Goal: Complete application form: Complete application form

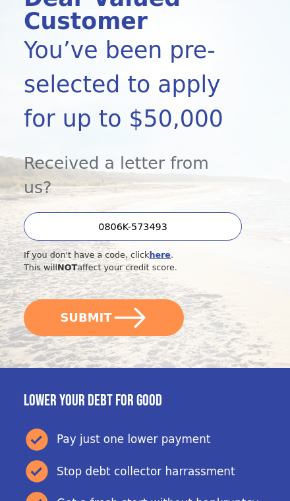
scroll to position [180, 0]
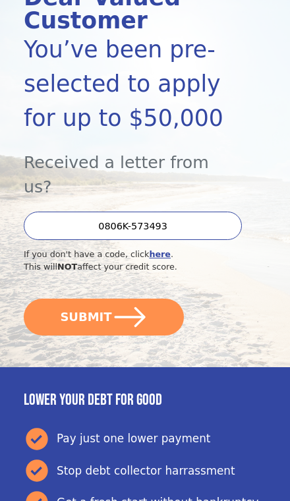
click at [51, 298] on button "SUBMIT" at bounding box center [104, 316] width 160 height 37
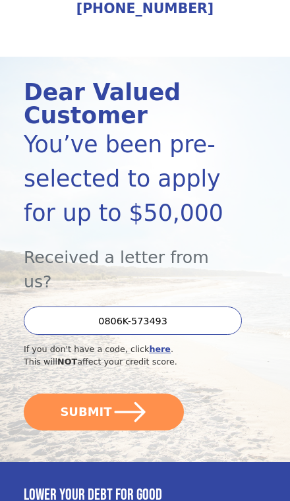
scroll to position [86, 0]
click at [69, 393] on button "SUBMIT" at bounding box center [104, 411] width 160 height 37
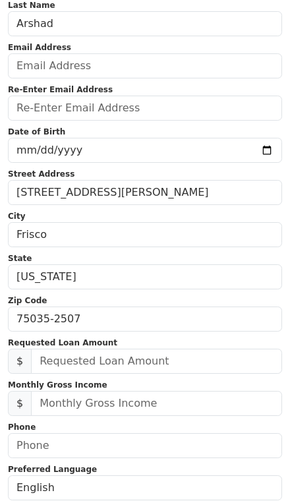
scroll to position [99, 0]
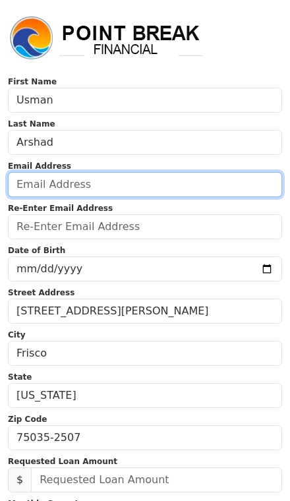
click at [187, 187] on input "email" at bounding box center [145, 184] width 274 height 25
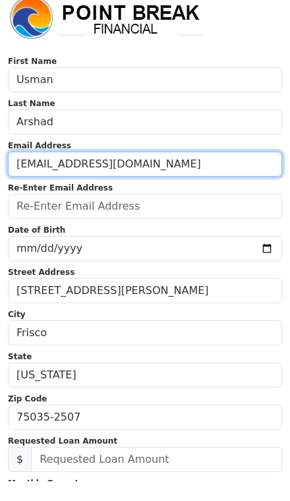
type input "[EMAIL_ADDRESS][DOMAIN_NAME]"
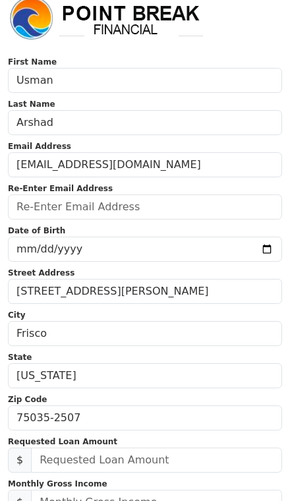
scroll to position [20, 0]
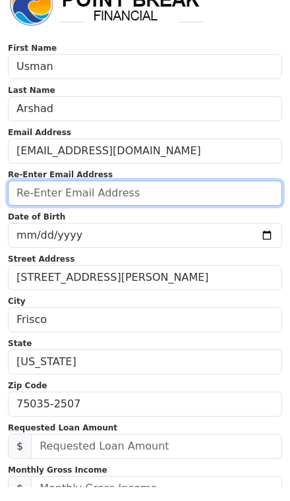
click at [192, 212] on input "email" at bounding box center [145, 206] width 274 height 25
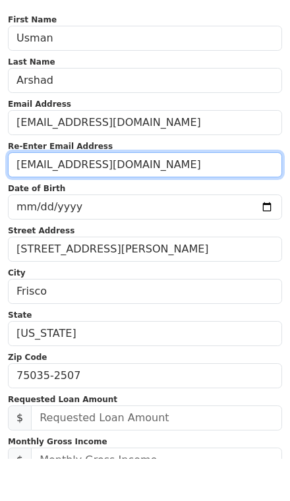
type input "[EMAIL_ADDRESS][DOMAIN_NAME]"
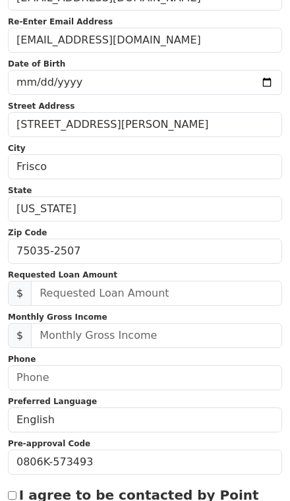
scroll to position [186, 0]
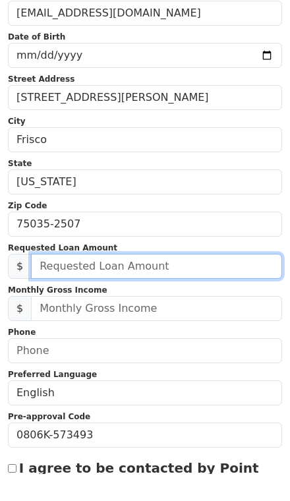
click at [204, 300] on input "text" at bounding box center [156, 293] width 251 height 25
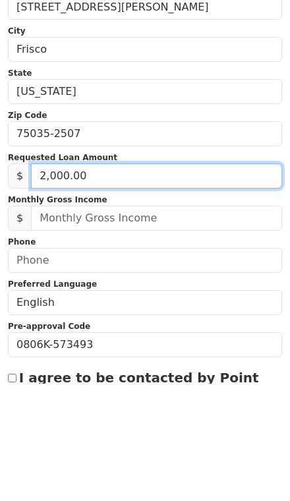
type input "20,000.00"
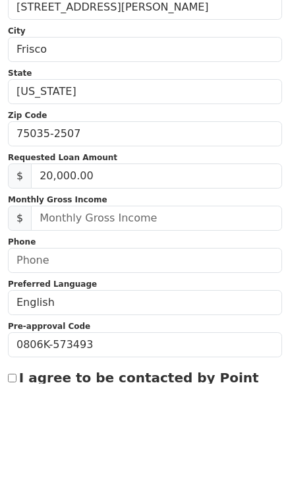
scroll to position [304, 0]
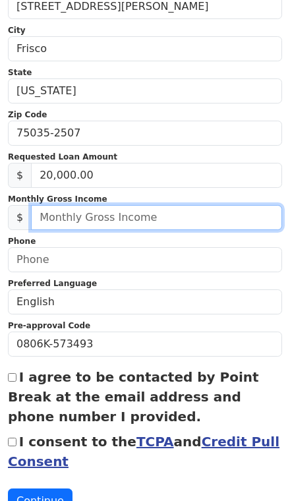
click at [178, 225] on input "text" at bounding box center [156, 217] width 251 height 25
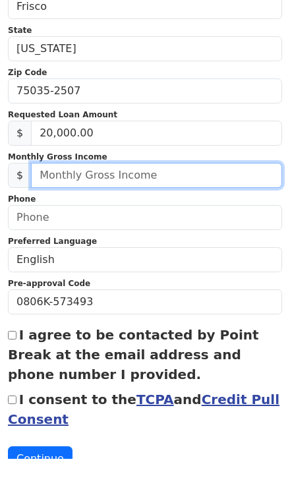
scroll to position [332, 0]
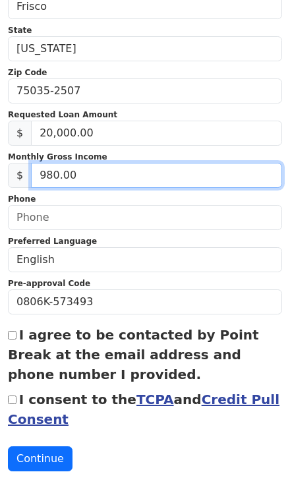
type input "9,803.00"
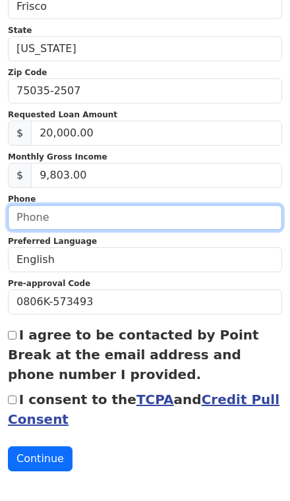
click at [157, 236] on input "text" at bounding box center [145, 231] width 274 height 25
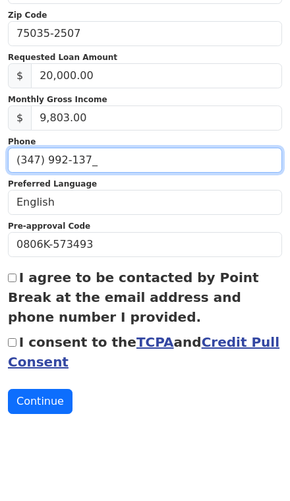
type input "[PHONE_NUMBER]"
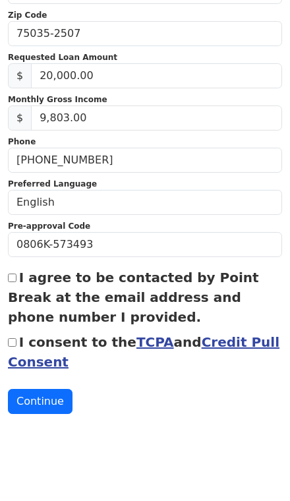
click at [16, 345] on input "I agree to be contacted by Point Break at the email address and phone number I …" at bounding box center [12, 349] width 9 height 9
checkbox input "true"
click at [22, 406] on label "I consent to the TCPA and Credit Pull Consent" at bounding box center [143, 424] width 271 height 36
click at [16, 410] on input "I consent to the TCPA and Credit Pull Consent" at bounding box center [12, 414] width 9 height 9
checkbox input "true"
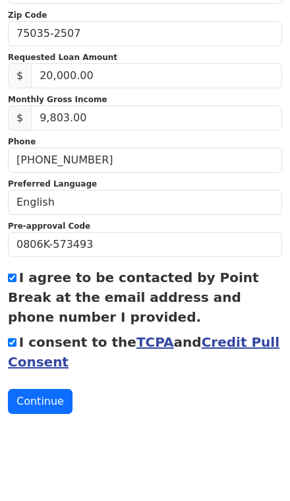
click at [36, 460] on button "Continue" at bounding box center [40, 472] width 65 height 25
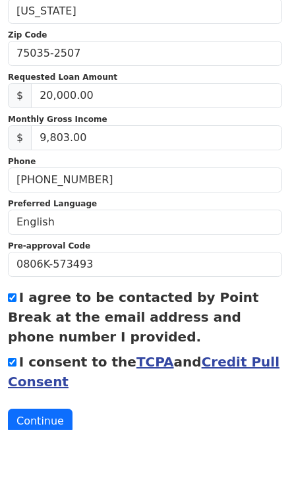
click at [45, 479] on button "Continue" at bounding box center [40, 491] width 65 height 25
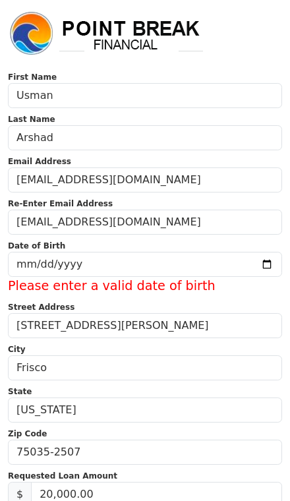
click at [25, 261] on input "date" at bounding box center [145, 264] width 274 height 25
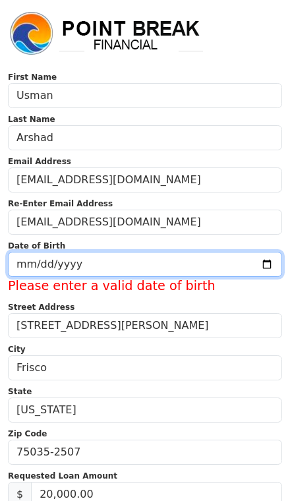
scroll to position [5, 0]
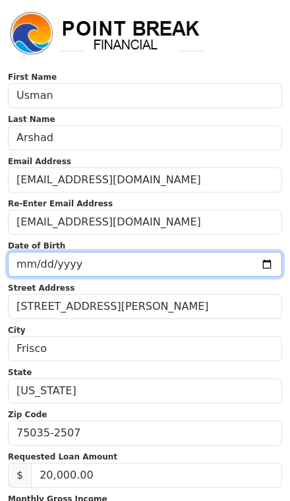
type input "[DATE]"
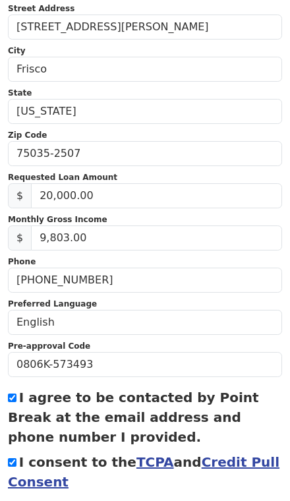
scroll to position [332, 0]
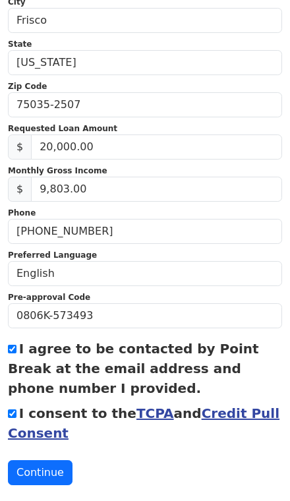
click at [45, 475] on button "Continue" at bounding box center [40, 472] width 65 height 25
